Goal: Transaction & Acquisition: Obtain resource

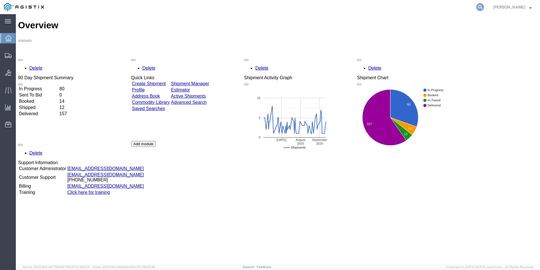
click at [477, 7] on icon at bounding box center [481, 7] width 8 height 8
click at [342, 6] on input "search" at bounding box center [391, 7] width 172 height 14
paste input "56776648"
type input "56776648"
click at [480, 7] on icon at bounding box center [481, 7] width 8 height 8
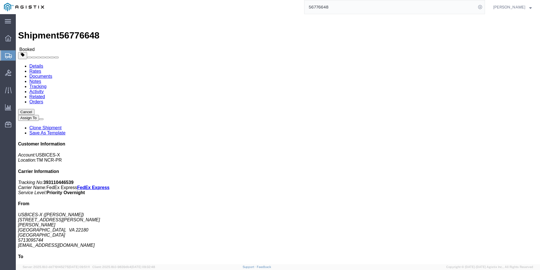
click link "Documents"
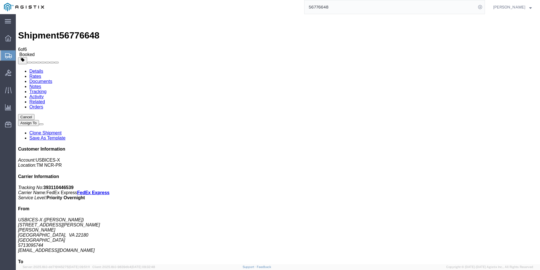
checkbox input "true"
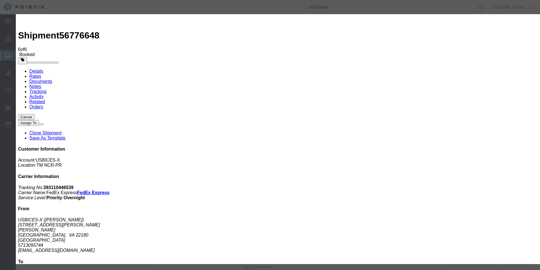
type input "[PERSON_NAME][EMAIL_ADDRESS][DOMAIN_NAME]"
